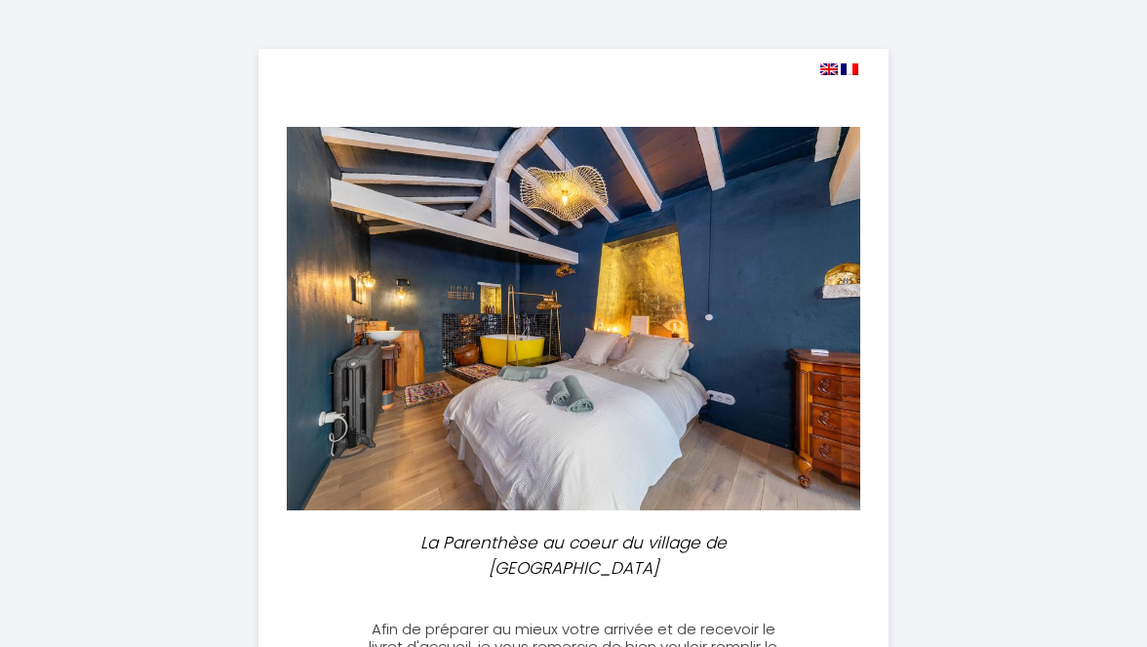
select select
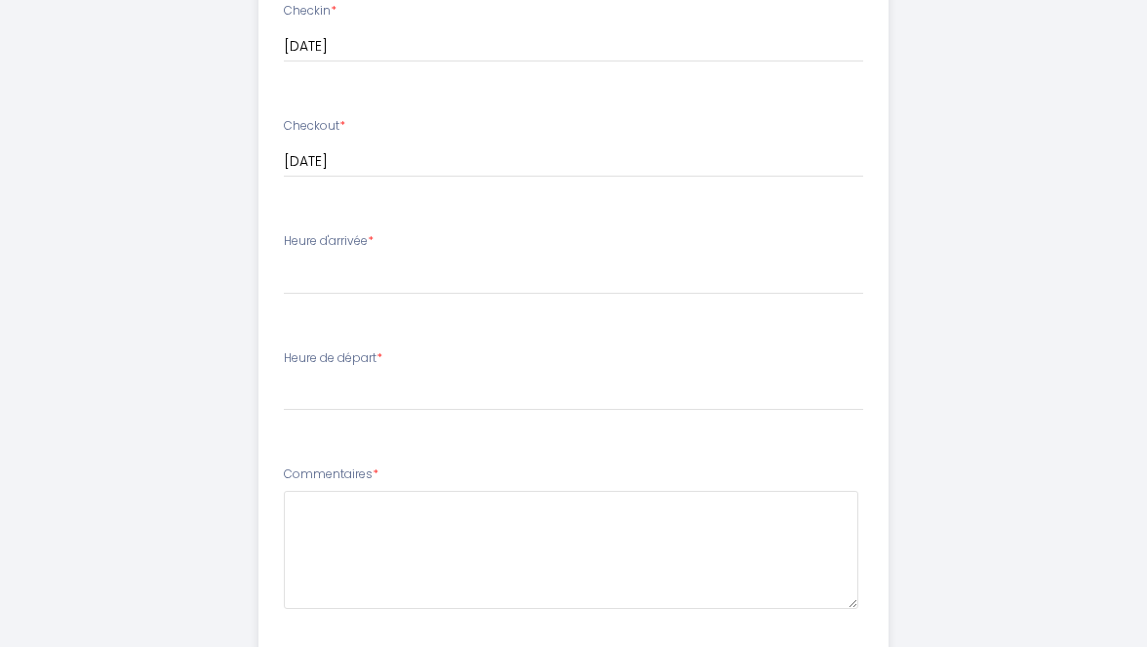
scroll to position [766, 0]
click at [330, 229] on label "Heure d'arrivée *" at bounding box center [329, 238] width 90 height 19
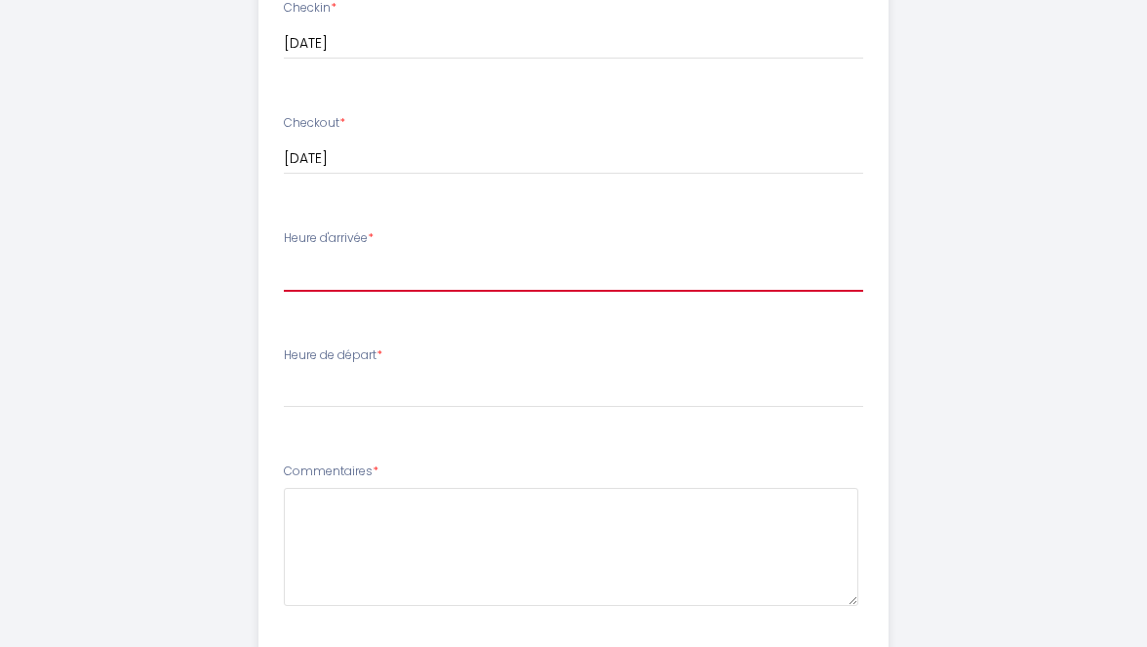
click at [407, 255] on select "16:00 16:30 17:00 17:30 18:00 18:30 19:00 19:30 20:00 20:30 21:00 21:30 22:00 2…" at bounding box center [574, 272] width 580 height 37
select select "17:00"
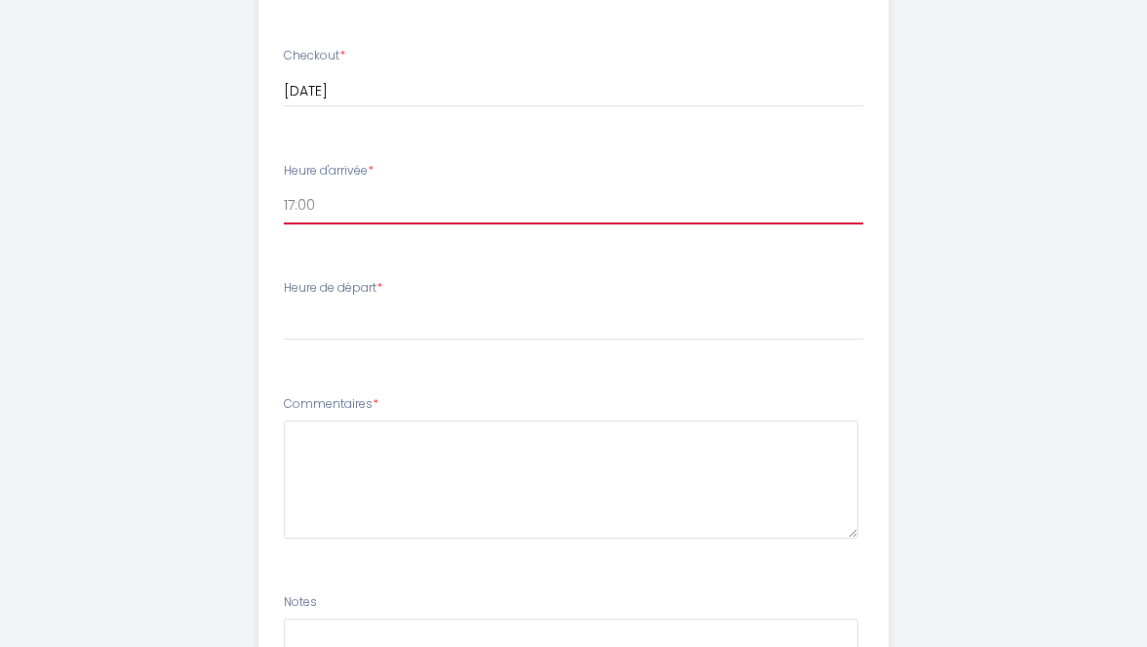
scroll to position [839, 0]
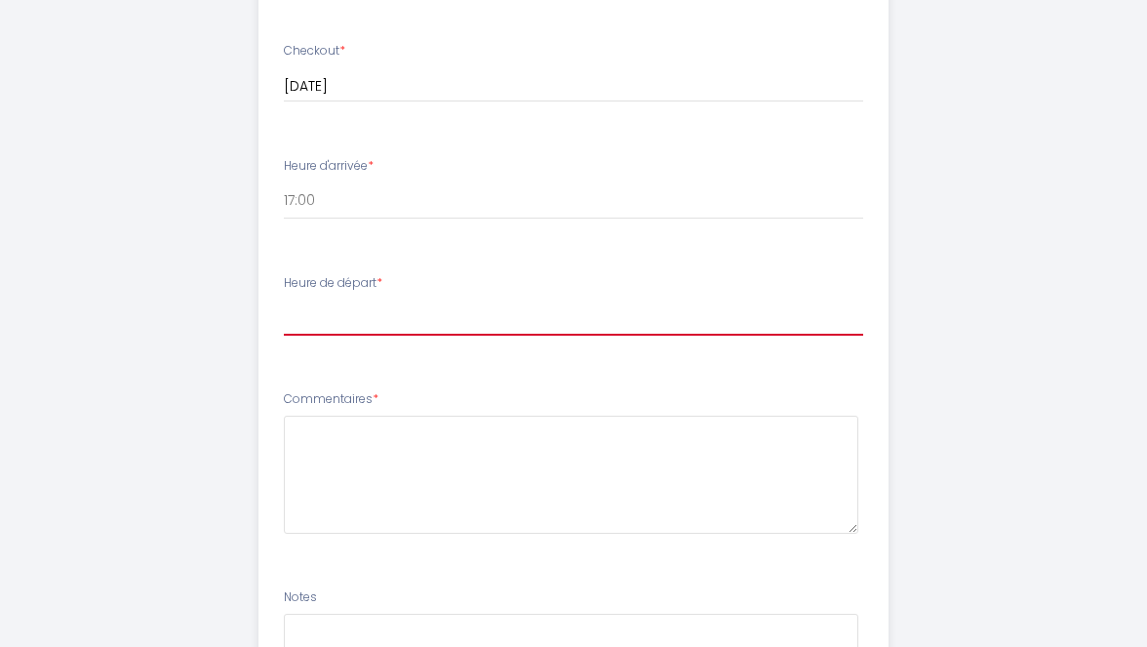
click at [330, 298] on select "00:00 00:30 01:00 01:30 02:00 02:30 03:00 03:30 04:00 04:30 05:00 05:30 06:00 0…" at bounding box center [574, 316] width 580 height 37
select select "10:00"
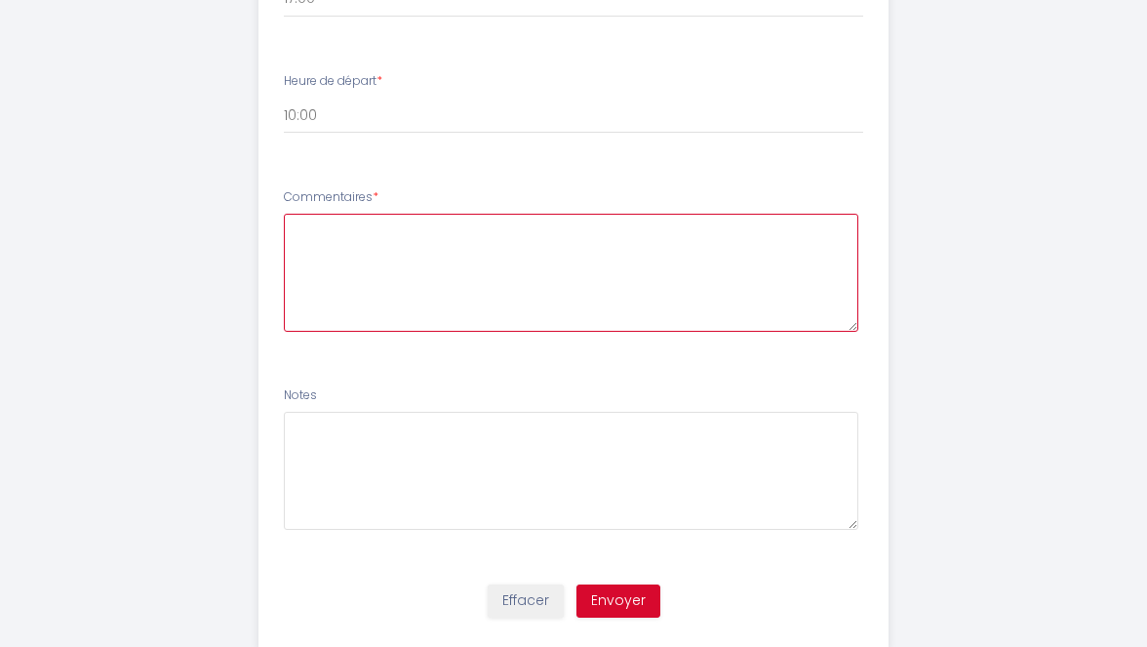
click at [396, 214] on textarea at bounding box center [571, 273] width 575 height 118
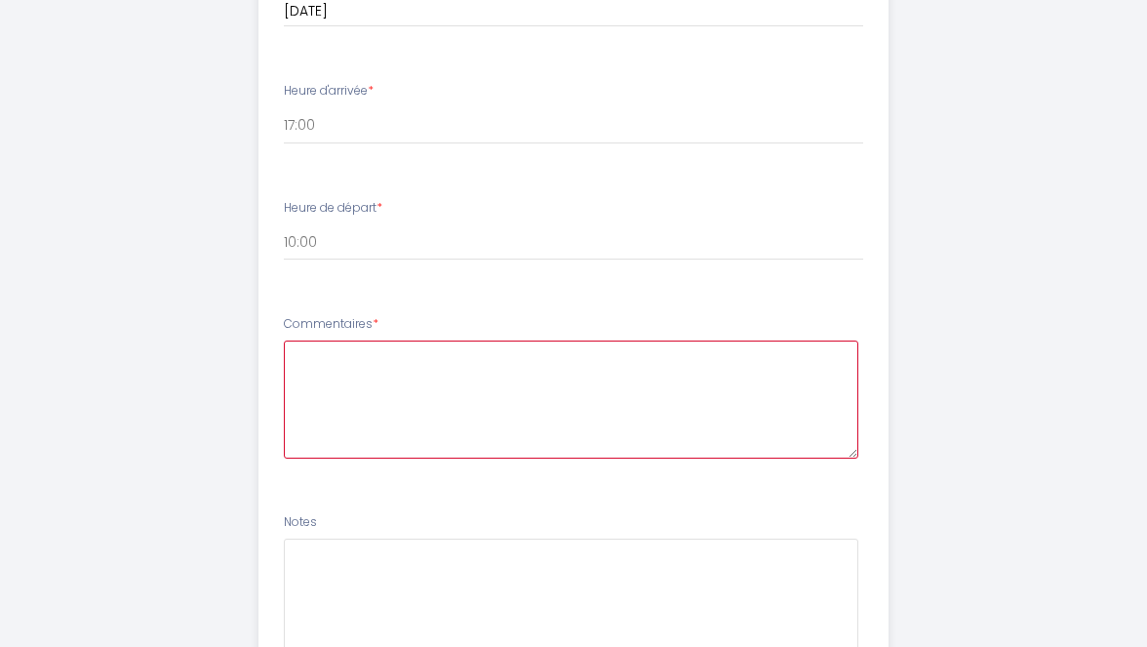
scroll to position [919, 0]
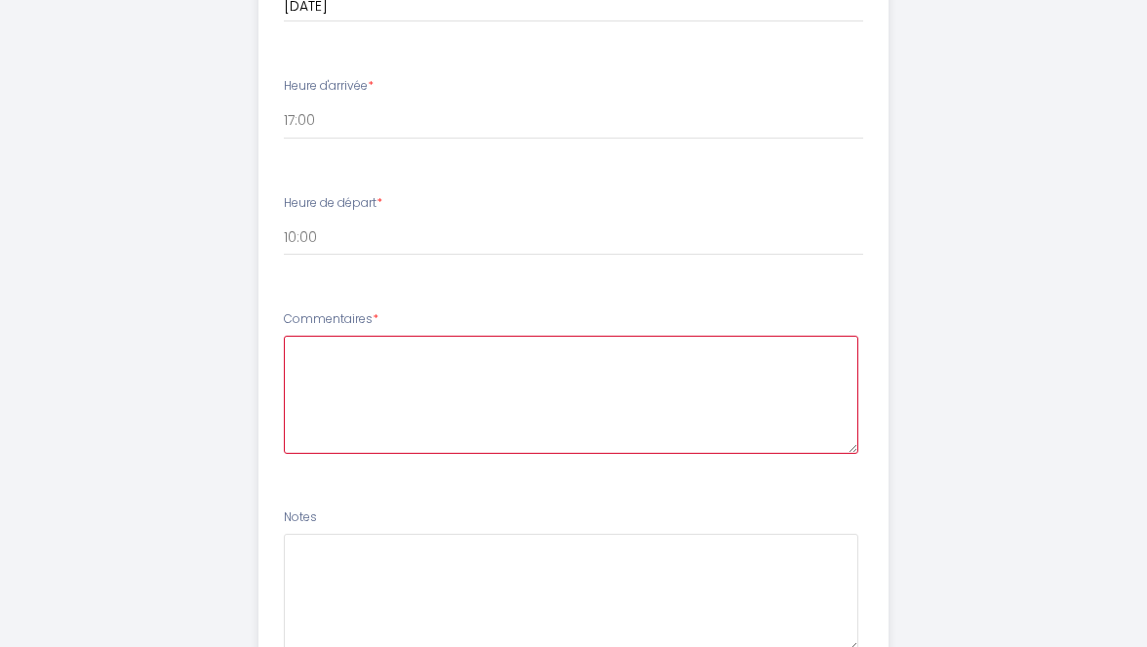
click at [305, 335] on textarea at bounding box center [571, 394] width 575 height 118
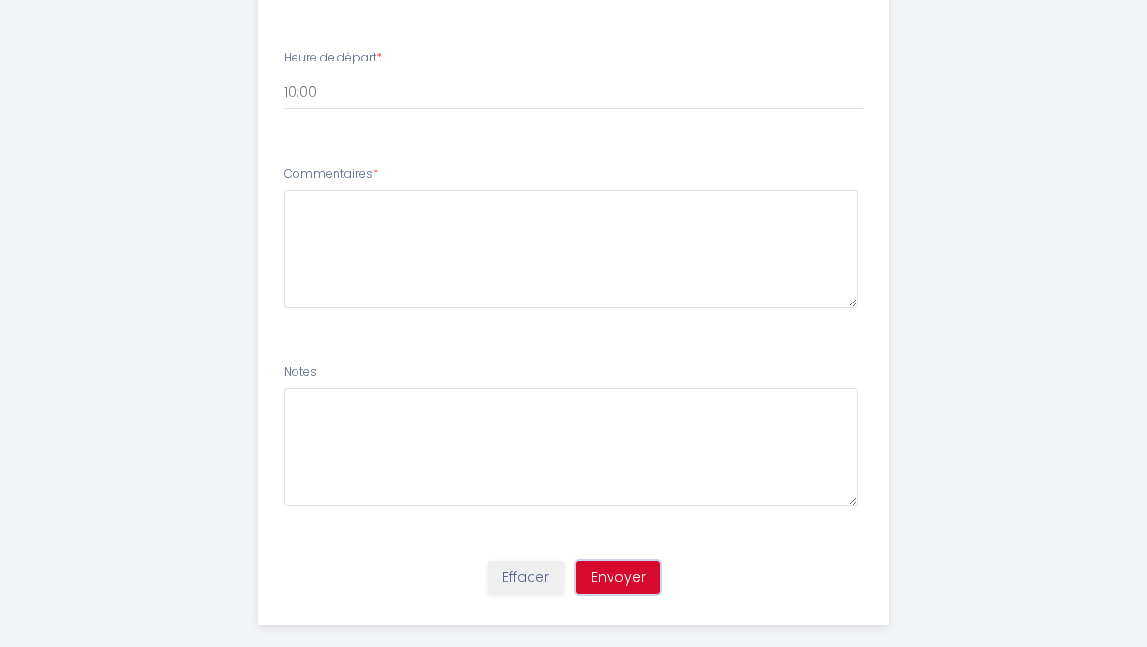
click at [621, 561] on button "Envoyer" at bounding box center [618, 577] width 84 height 33
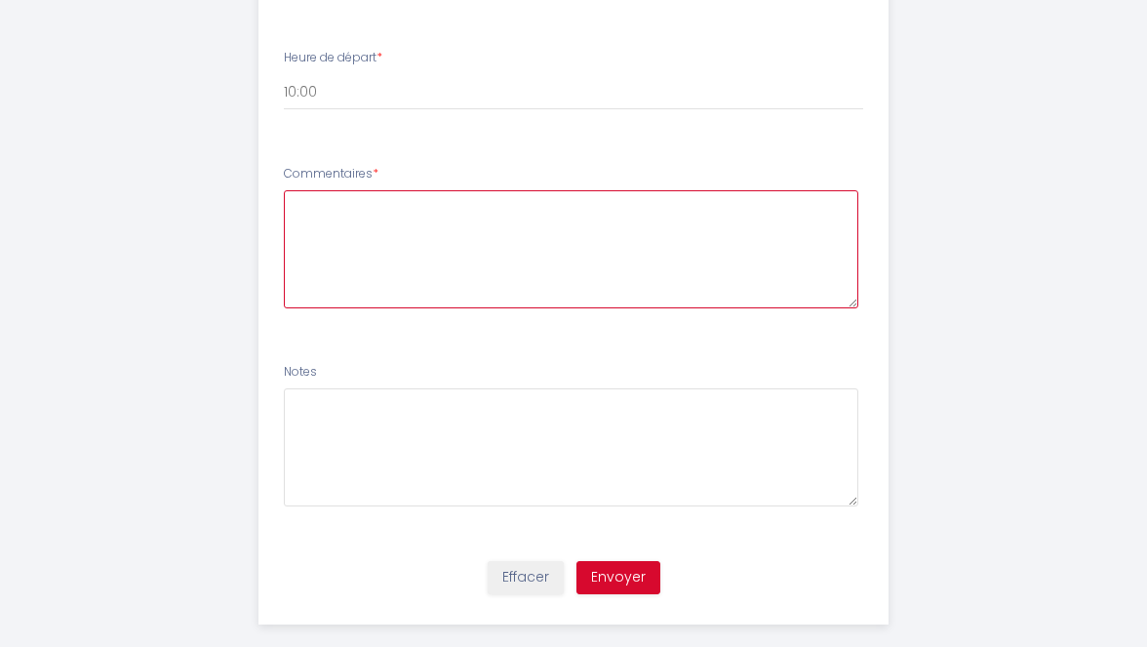
click at [389, 190] on textarea at bounding box center [571, 249] width 575 height 118
type textarea "Famille de 4 adultes."
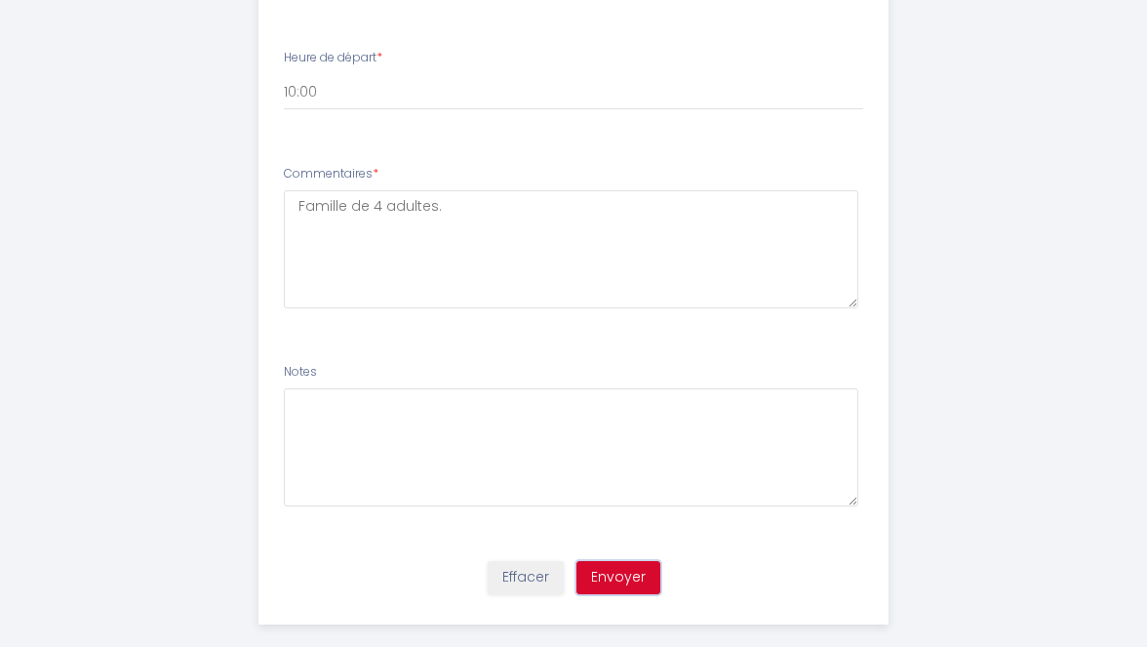
click at [608, 561] on button "Envoyer" at bounding box center [618, 577] width 84 height 33
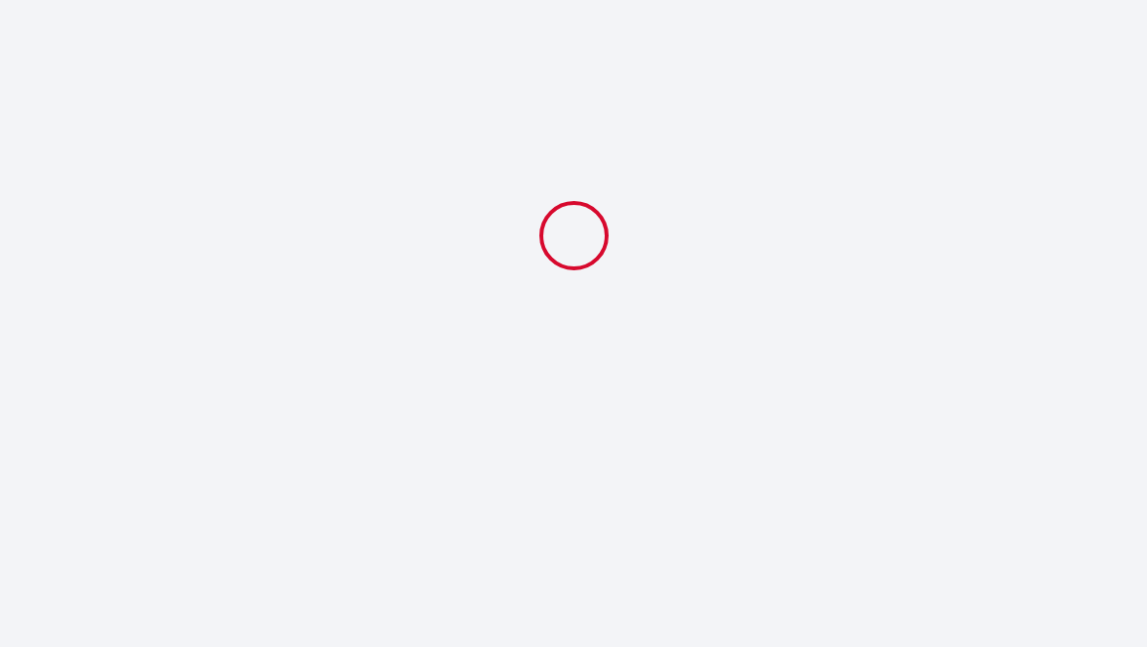
select select "17:00"
select select "10:00"
